Goal: Transaction & Acquisition: Book appointment/travel/reservation

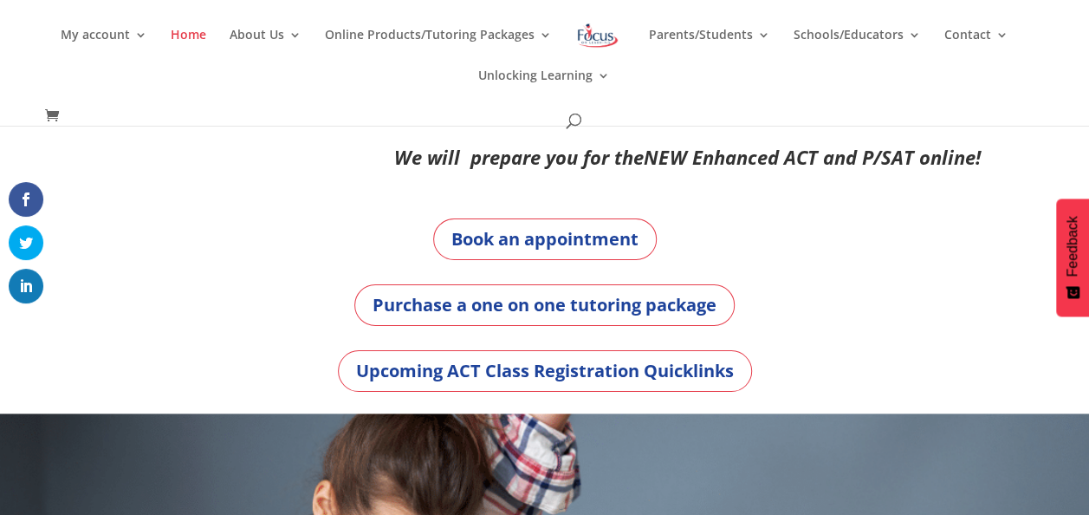
scroll to position [12, 0]
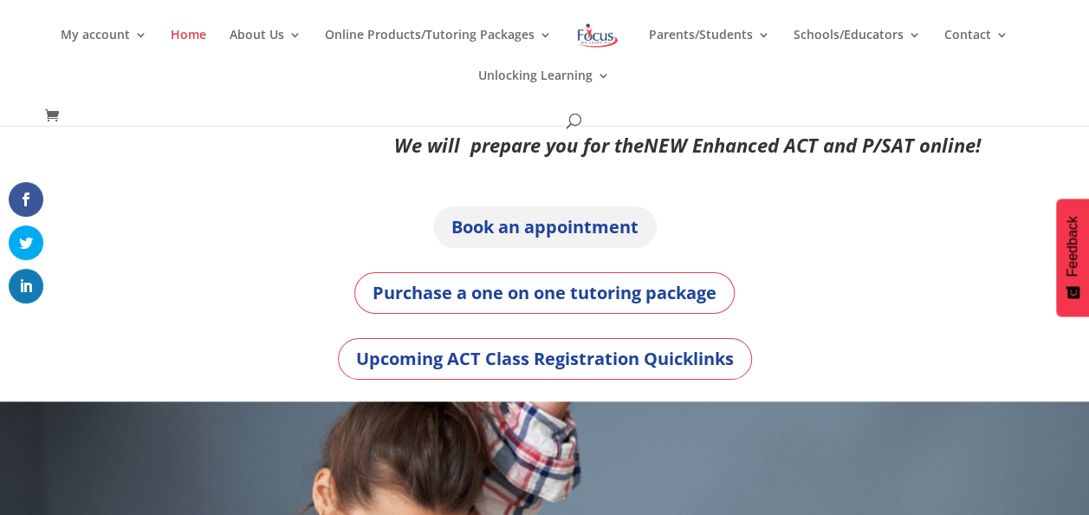
click at [549, 228] on link "Book an appointment" at bounding box center [544, 227] width 223 height 42
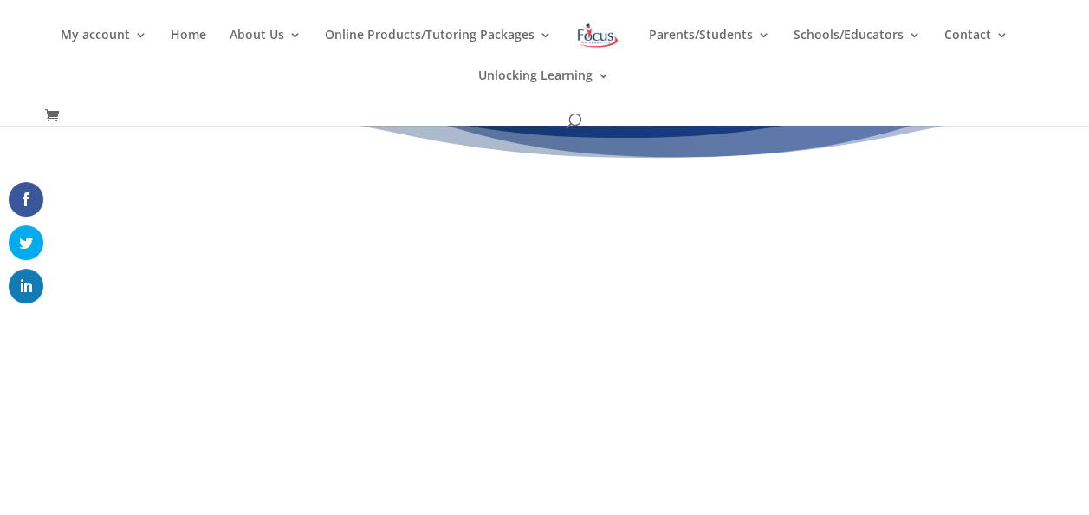
scroll to position [137, 0]
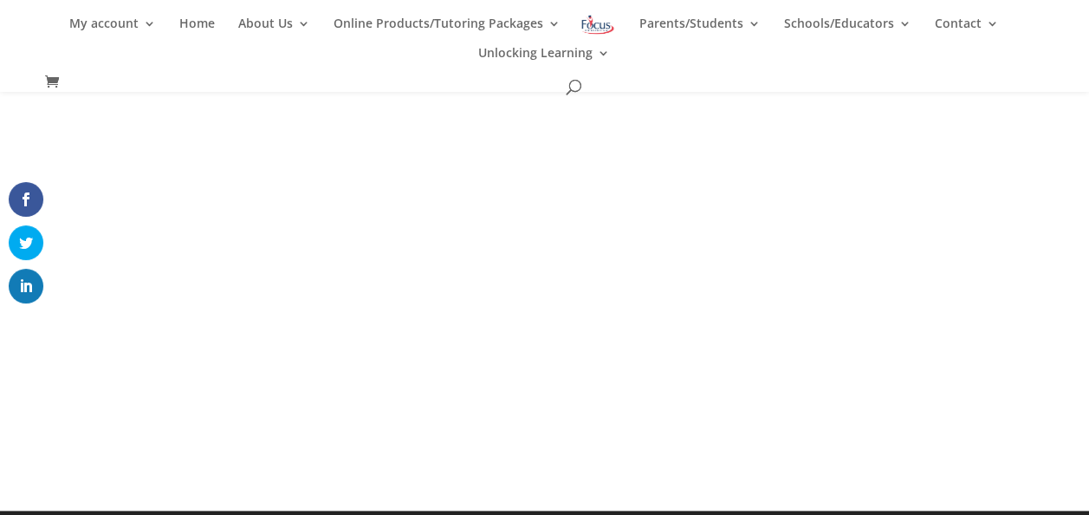
scroll to position [261, 0]
